Goal: Find specific page/section: Find specific page/section

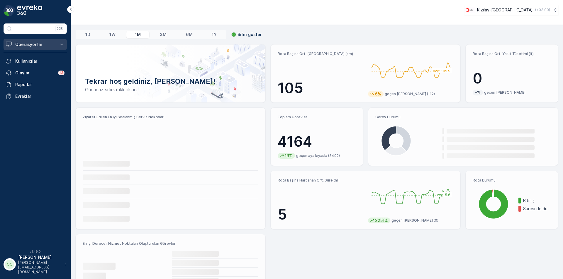
click at [39, 41] on button "Operasyonlar" at bounding box center [35, 45] width 63 height 12
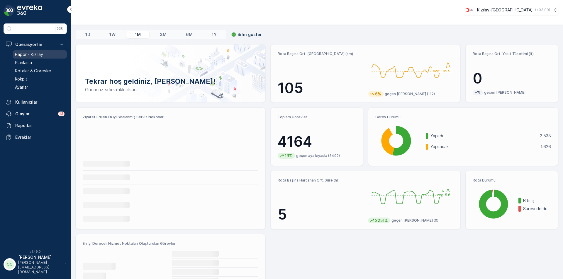
click at [35, 55] on p "Rapor - Kızılay" at bounding box center [29, 55] width 28 height 6
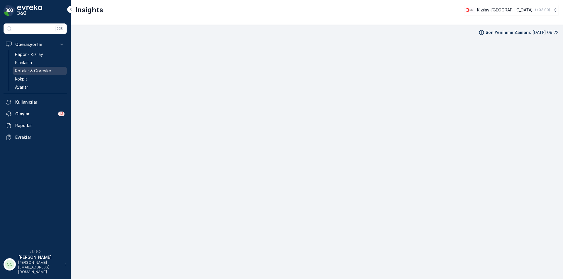
click at [37, 70] on p "Rotalar & Görevler" at bounding box center [33, 71] width 36 height 6
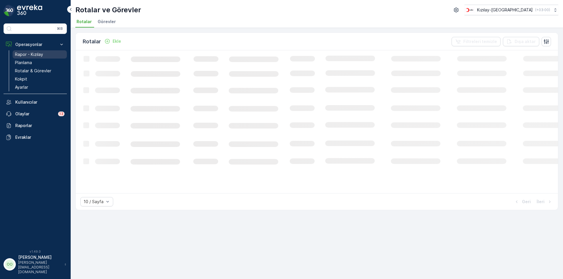
click at [30, 51] on link "Rapor - Kızılay" at bounding box center [40, 54] width 54 height 8
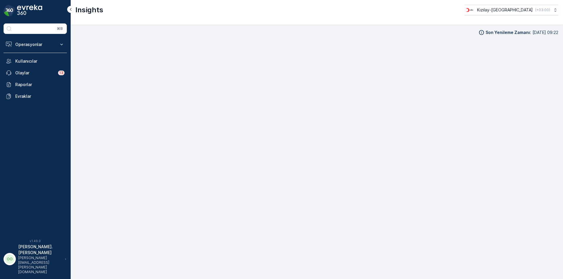
scroll to position [6, 0]
